Goal: Information Seeking & Learning: Learn about a topic

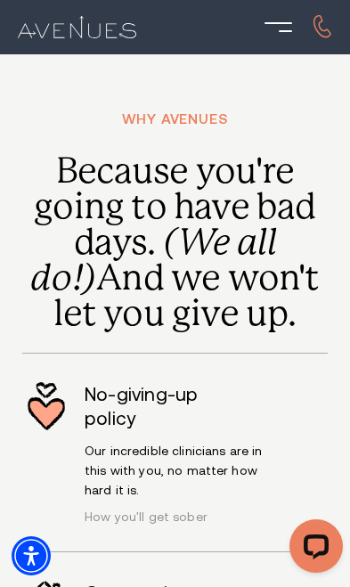
scroll to position [4944, 0]
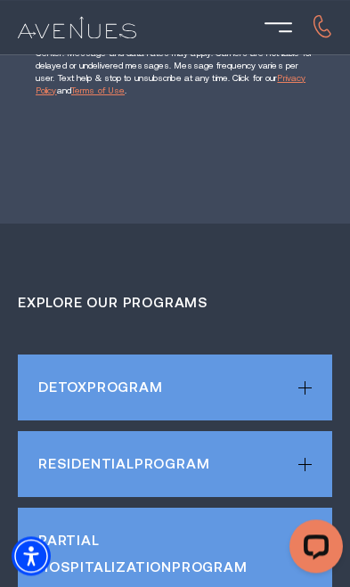
click at [292, 362] on div "Detox Program" at bounding box center [175, 387] width 314 height 66
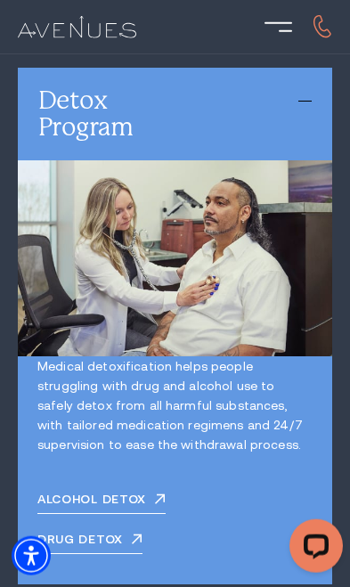
scroll to position [4338, 0]
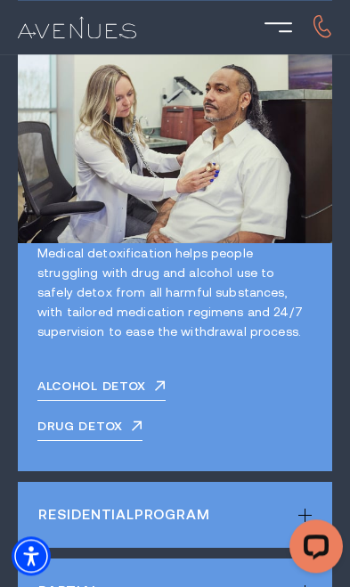
click at [294, 482] on div "Residential Program" at bounding box center [175, 515] width 314 height 66
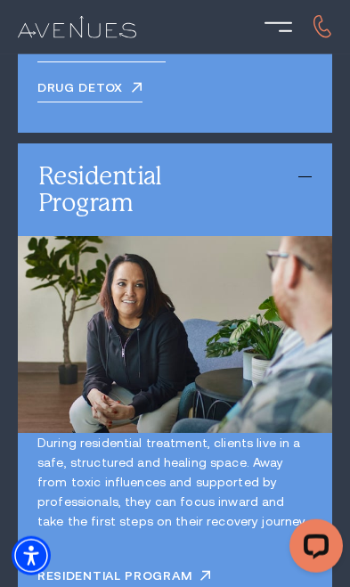
scroll to position [4790, 0]
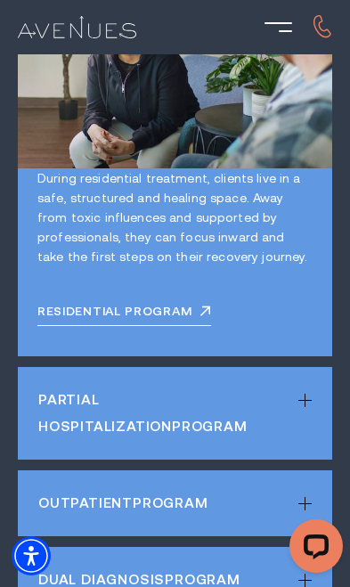
click at [310, 379] on div "Partial Hospitalization Program" at bounding box center [175, 413] width 314 height 93
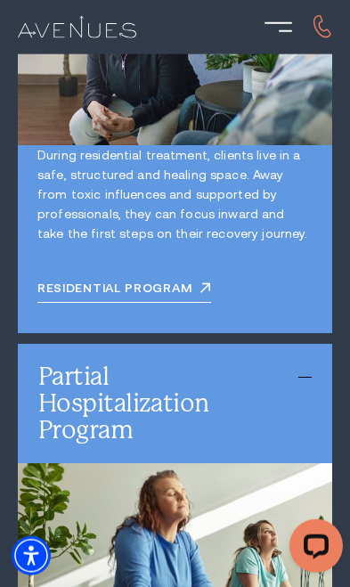
scroll to position [5060, 0]
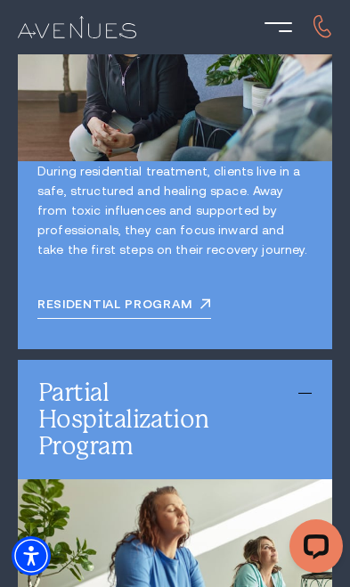
click at [295, 360] on div "Partial Hospitalization Program" at bounding box center [175, 419] width 314 height 119
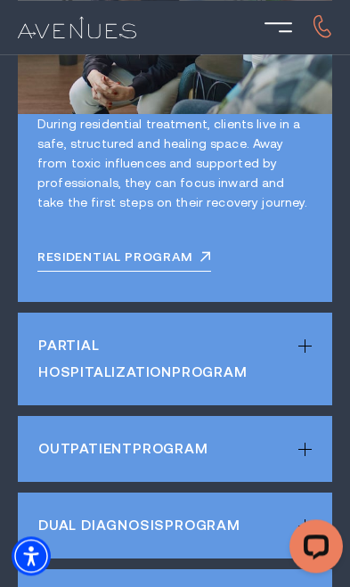
scroll to position [5135, 0]
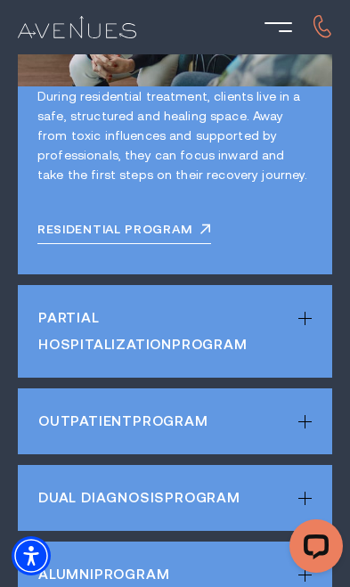
click at [296, 388] on div "Outpatient Program" at bounding box center [175, 421] width 314 height 66
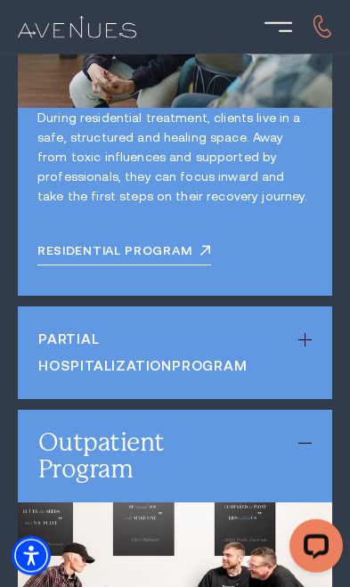
scroll to position [5109, 0]
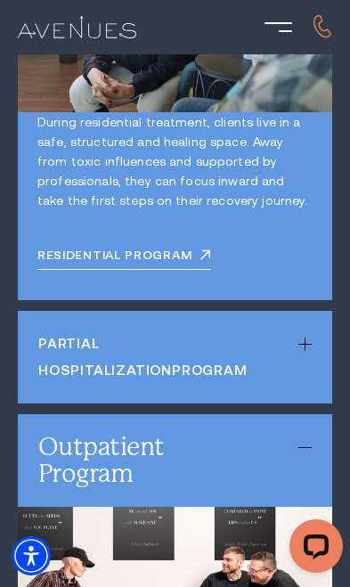
click at [287, 414] on div "Outpatient Program" at bounding box center [175, 460] width 314 height 93
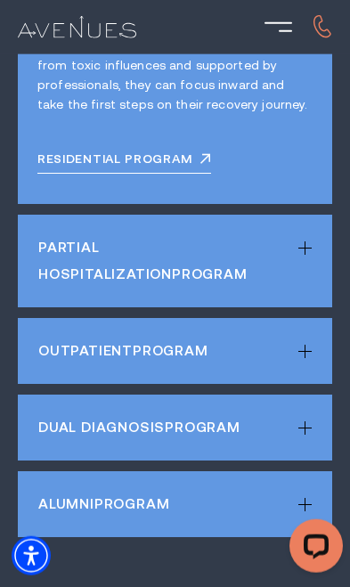
scroll to position [5179, 0]
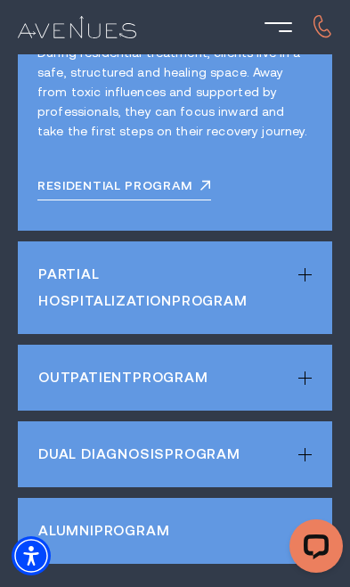
click at [295, 421] on div "Dual Diagnosis Program" at bounding box center [175, 454] width 314 height 66
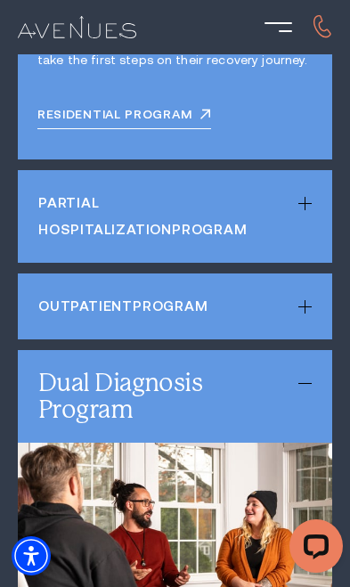
scroll to position [5240, 0]
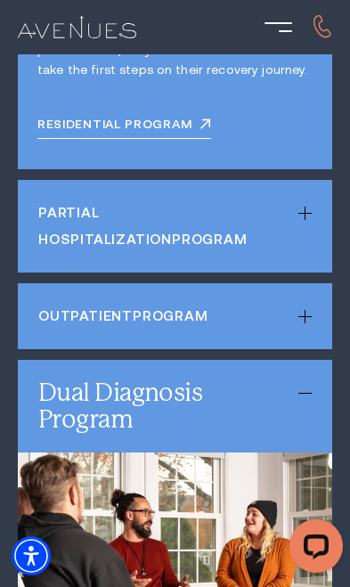
click at [288, 370] on div "Dual Diagnosis Program" at bounding box center [175, 406] width 314 height 93
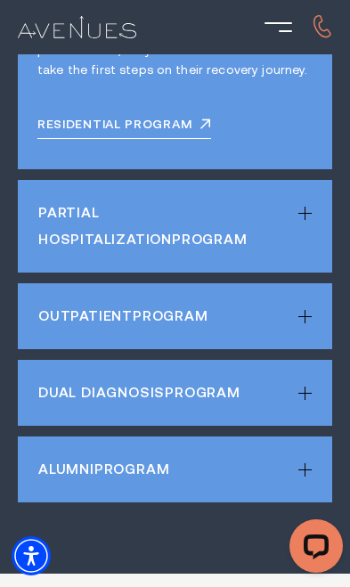
click at [299, 438] on div "Alumni Program" at bounding box center [175, 469] width 314 height 66
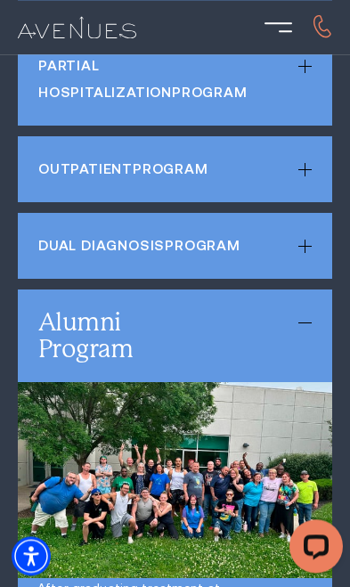
scroll to position [5388, 0]
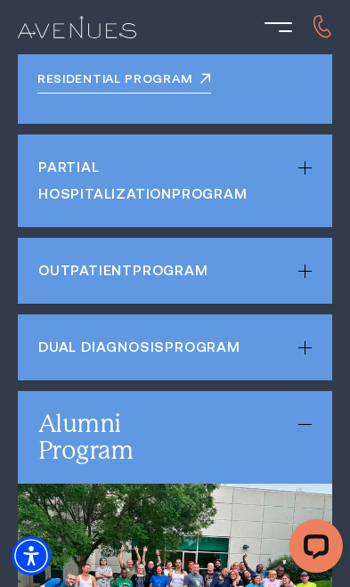
click at [298, 391] on div "Alumni Program" at bounding box center [175, 437] width 314 height 93
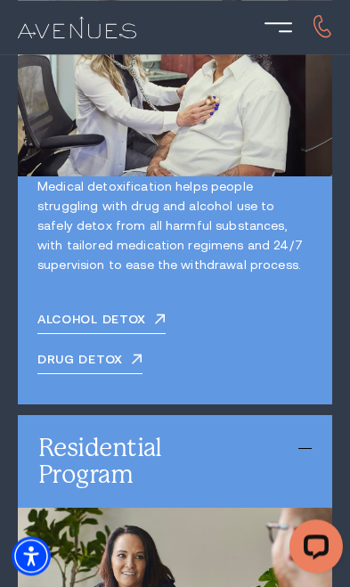
click at [291, 418] on div "Residential Program" at bounding box center [175, 461] width 314 height 93
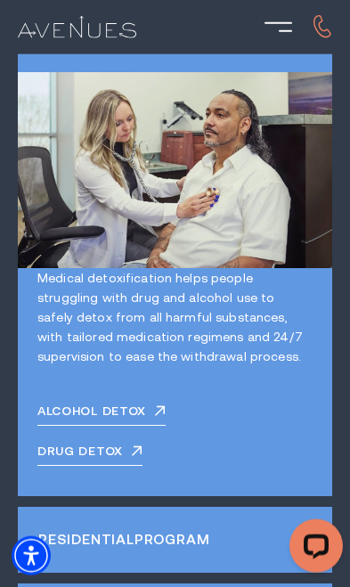
scroll to position [4426, 0]
click at [123, 443] on link "Drug Detox" at bounding box center [89, 454] width 105 height 22
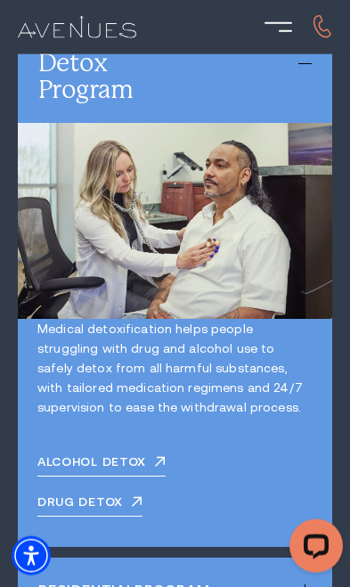
scroll to position [4362, 0]
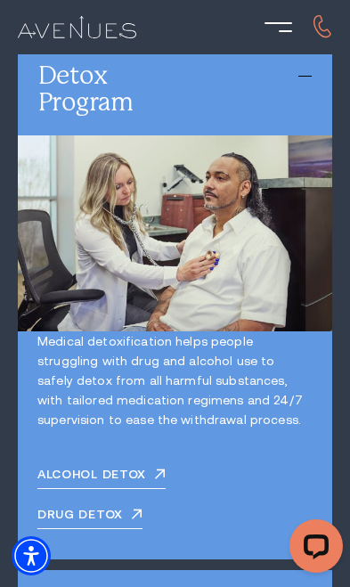
click at [117, 506] on link "Drug Detox" at bounding box center [89, 517] width 105 height 22
